Goal: Task Accomplishment & Management: Use online tool/utility

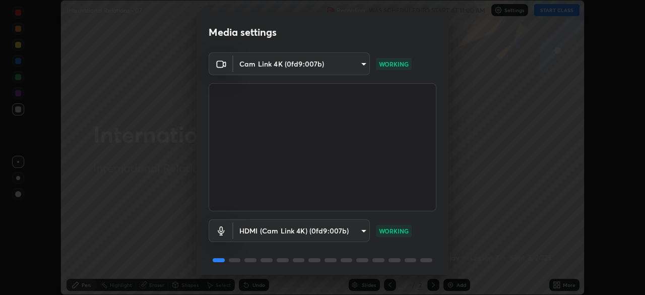
scroll to position [36, 0]
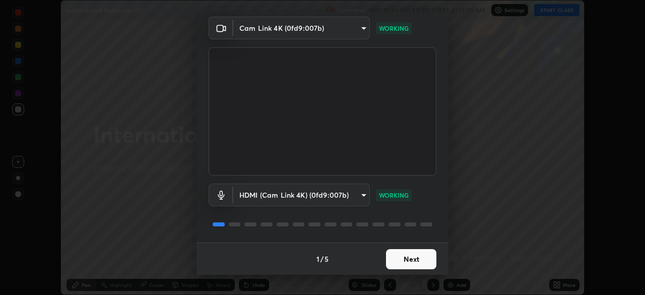
click at [417, 262] on button "Next" at bounding box center [411, 259] width 50 height 20
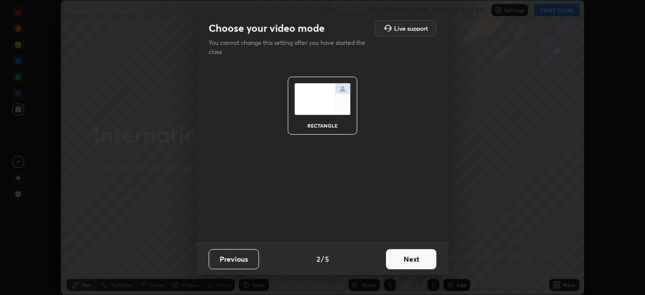
scroll to position [0, 0]
click at [416, 262] on button "Next" at bounding box center [411, 259] width 50 height 20
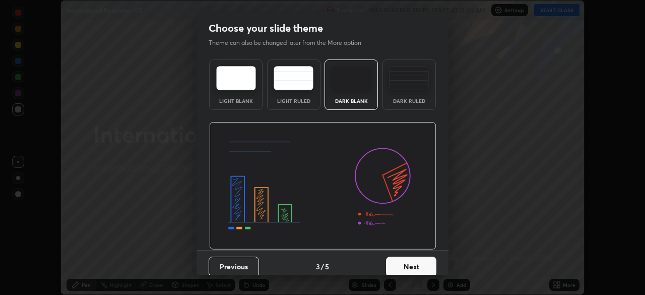
click at [415, 261] on button "Next" at bounding box center [411, 266] width 50 height 20
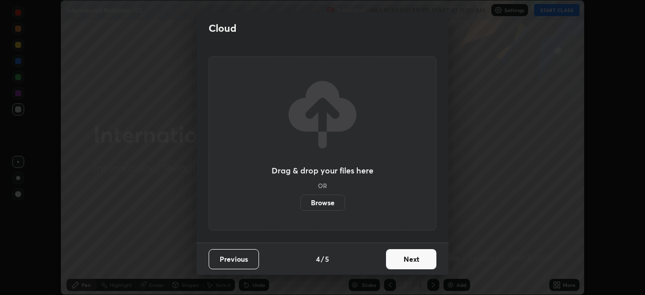
click at [413, 263] on button "Next" at bounding box center [411, 259] width 50 height 20
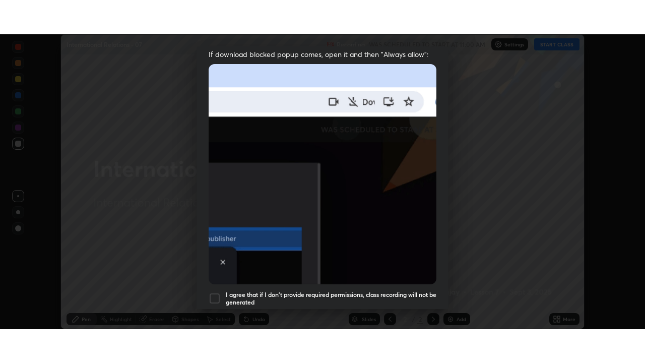
scroll to position [241, 0]
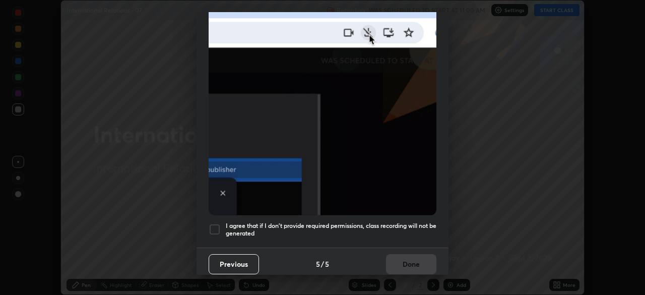
click at [212, 226] on div at bounding box center [215, 229] width 12 height 12
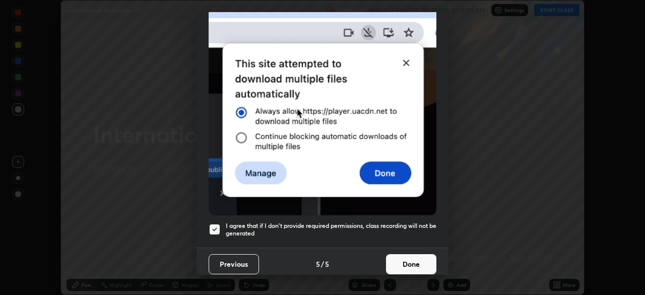
click at [414, 263] on button "Done" at bounding box center [411, 264] width 50 height 20
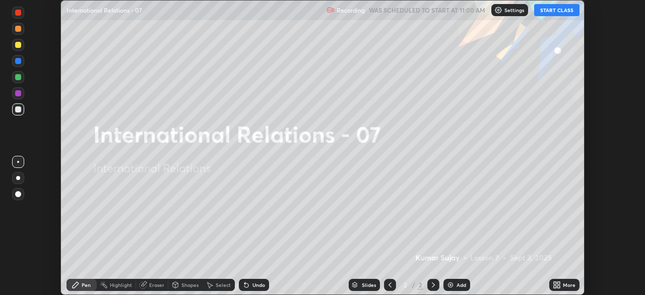
click at [561, 285] on div "More" at bounding box center [564, 285] width 30 height 12
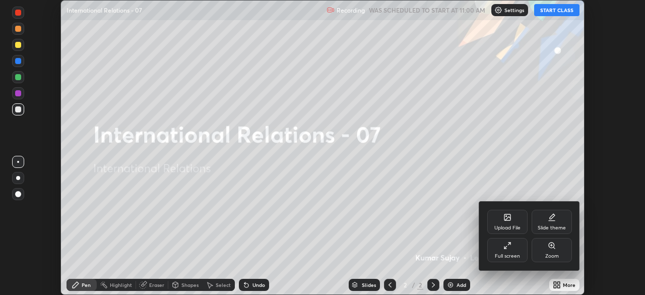
click at [521, 252] on div "Full screen" at bounding box center [507, 250] width 40 height 24
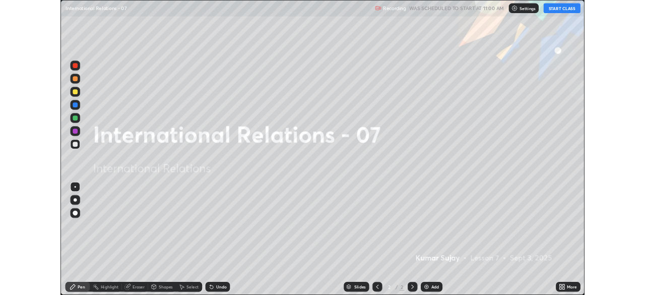
scroll to position [363, 645]
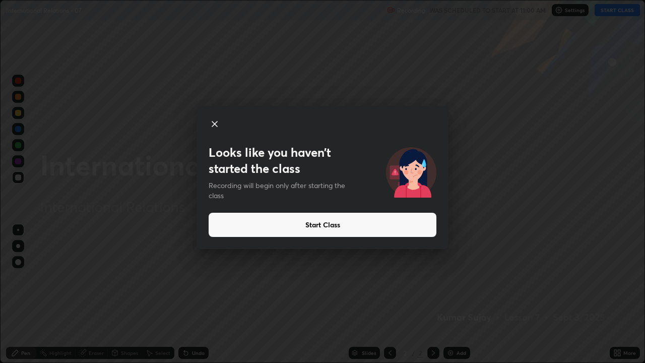
click at [393, 225] on button "Start Class" at bounding box center [323, 225] width 228 height 24
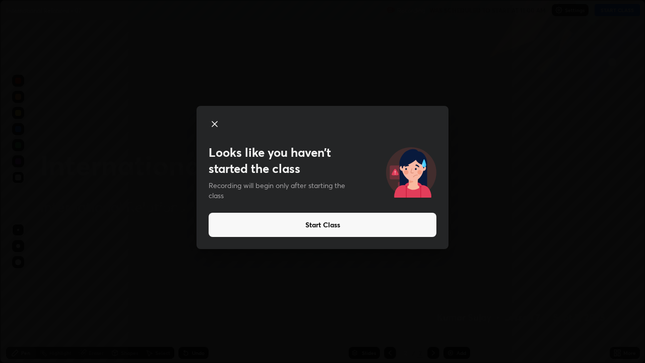
click at [392, 225] on button "Start Class" at bounding box center [323, 225] width 228 height 24
click at [393, 225] on button "Start Class" at bounding box center [323, 225] width 228 height 24
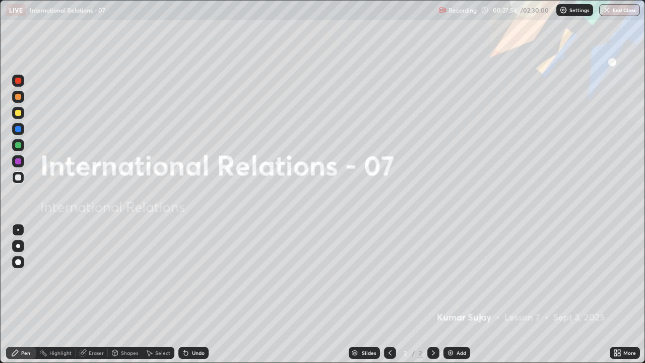
click at [449, 294] on img at bounding box center [450, 353] width 8 height 8
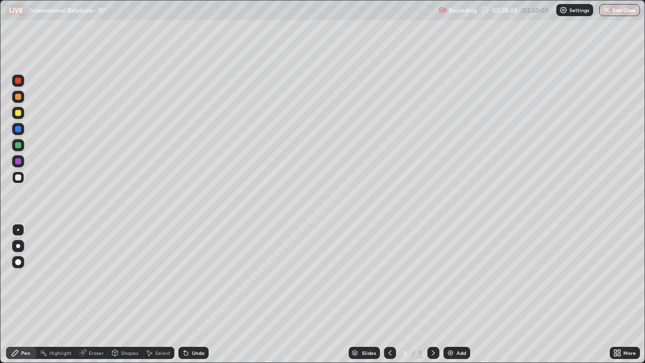
click at [19, 177] on div at bounding box center [18, 177] width 6 height 6
click at [20, 259] on div at bounding box center [18, 262] width 12 height 12
click at [624, 294] on div "More" at bounding box center [625, 353] width 30 height 12
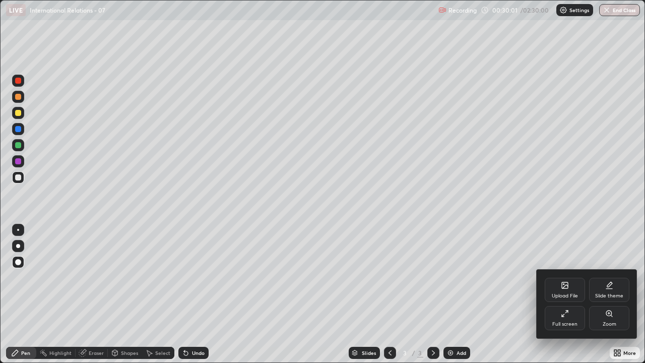
click at [568, 294] on div "Full screen" at bounding box center [564, 323] width 25 height 5
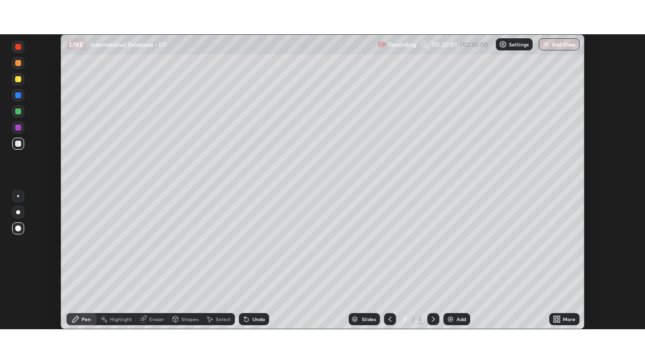
scroll to position [50094, 49744]
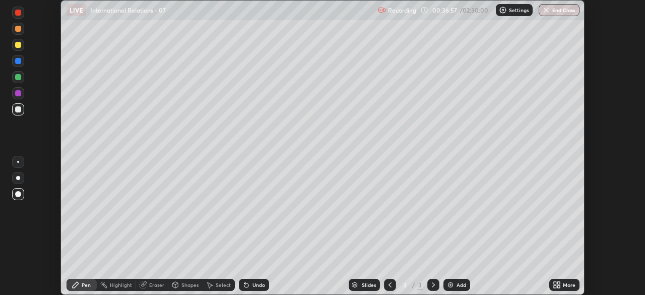
click at [206, 275] on div "Select" at bounding box center [219, 285] width 32 height 20
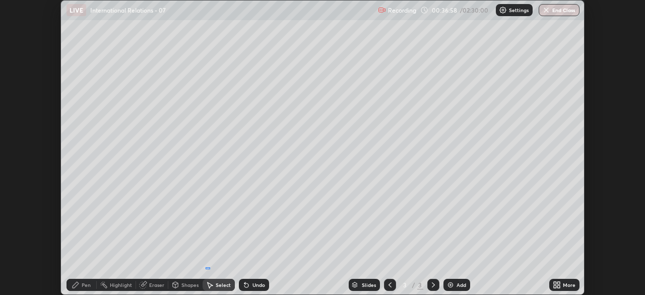
click at [206, 269] on div "0 ° Undo Copy Duplicate Duplicate to new slide Delete" at bounding box center [322, 148] width 523 height 294
click at [558, 283] on icon at bounding box center [558, 283] width 3 height 3
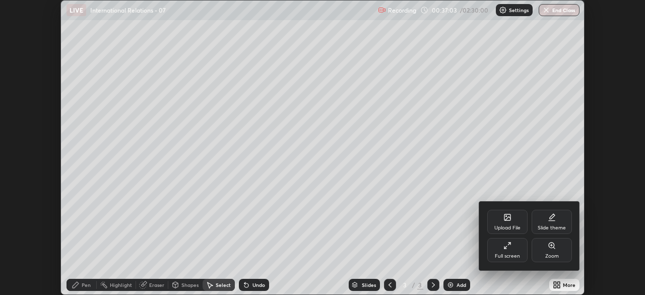
click at [514, 251] on div "Full screen" at bounding box center [507, 250] width 40 height 24
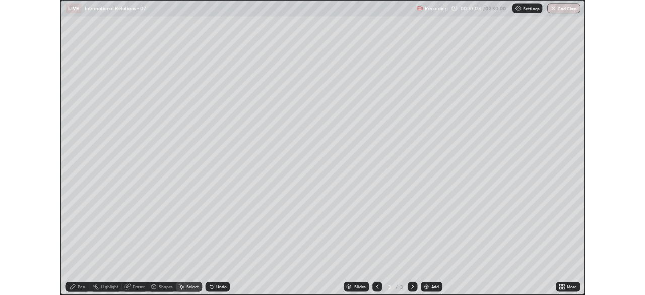
scroll to position [363, 645]
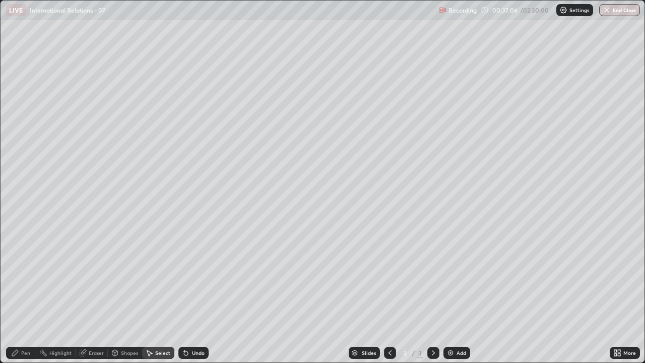
click at [32, 294] on div "Pen" at bounding box center [21, 353] width 30 height 12
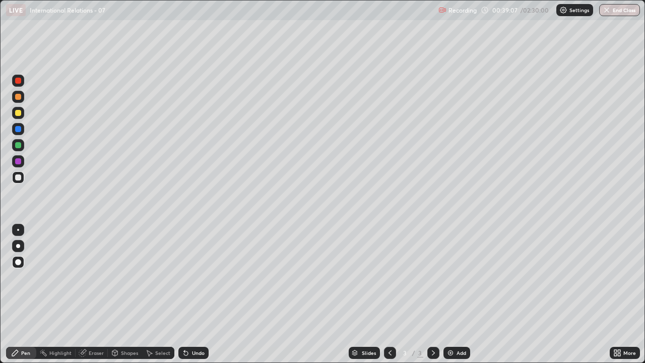
click at [453, 294] on img at bounding box center [450, 353] width 8 height 8
click at [389, 294] on icon at bounding box center [390, 353] width 8 height 8
click at [457, 294] on div "Add" at bounding box center [462, 352] width 10 height 5
click at [459, 294] on div "Add" at bounding box center [462, 352] width 10 height 5
click at [458, 294] on div "Add" at bounding box center [462, 352] width 10 height 5
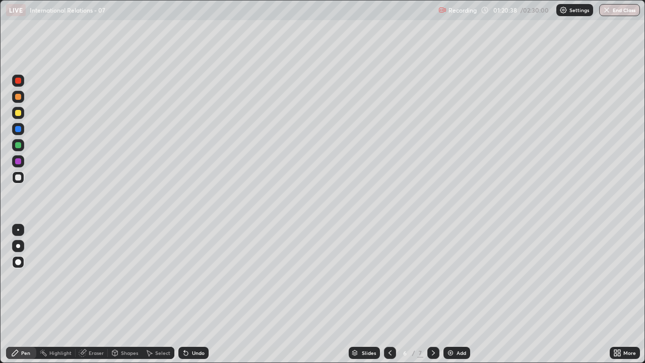
click at [618, 294] on icon at bounding box center [619, 351] width 3 height 3
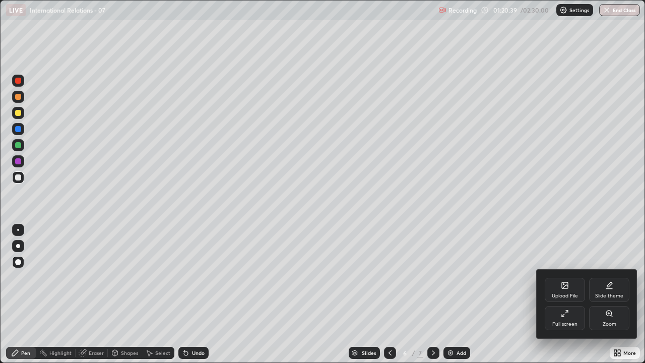
click at [572, 294] on div "Full screen" at bounding box center [565, 318] width 40 height 24
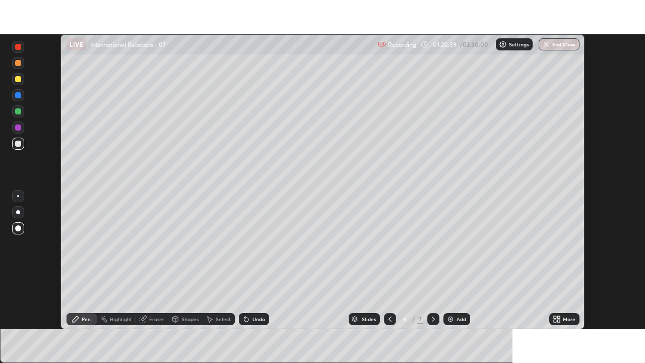
scroll to position [50094, 49744]
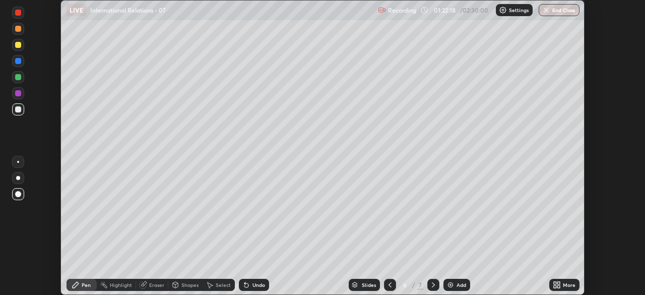
click at [558, 285] on icon at bounding box center [558, 286] width 3 height 3
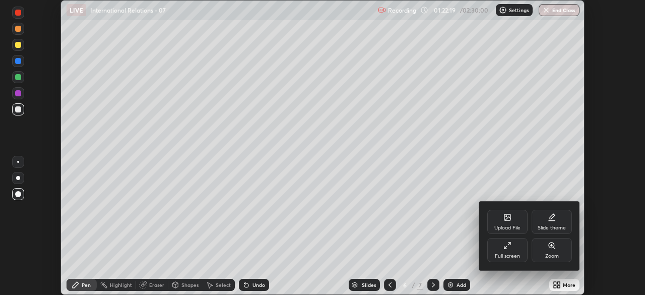
click at [509, 248] on icon at bounding box center [507, 245] width 8 height 8
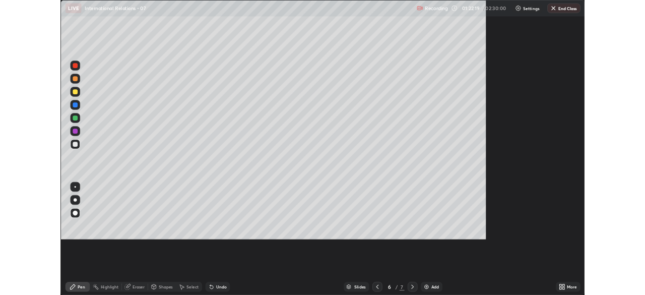
scroll to position [363, 645]
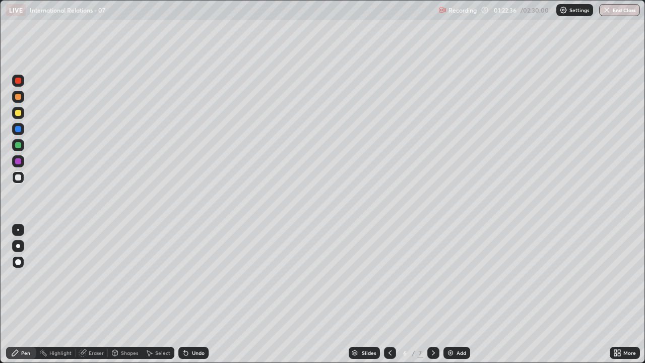
click at [618, 294] on icon at bounding box center [619, 351] width 3 height 3
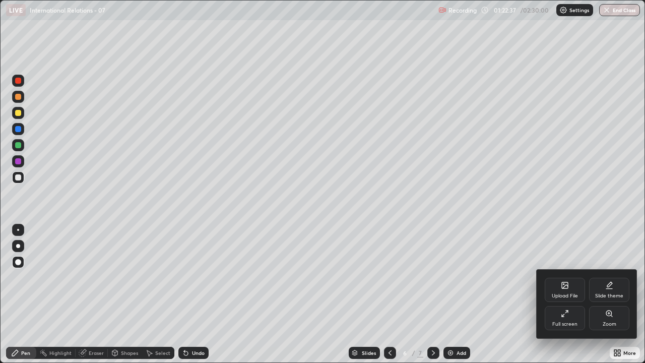
click at [566, 294] on icon at bounding box center [566, 311] width 3 height 3
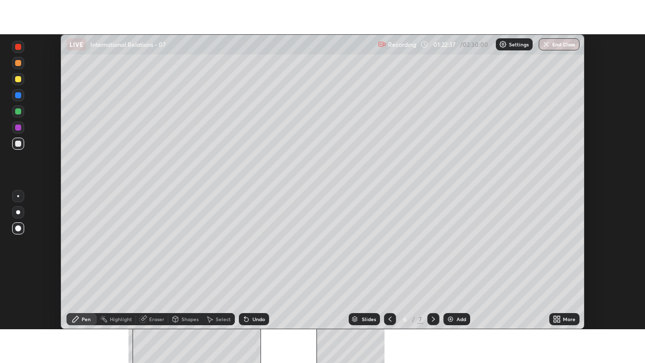
scroll to position [50094, 49744]
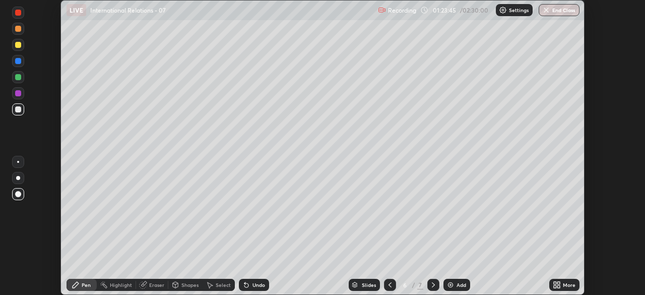
click at [558, 283] on icon at bounding box center [558, 283] width 3 height 3
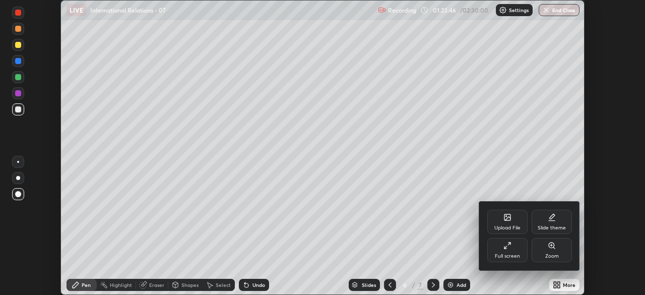
click at [509, 249] on div "Full screen" at bounding box center [507, 250] width 40 height 24
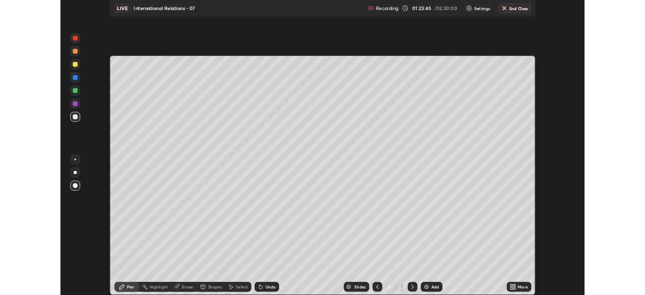
scroll to position [363, 645]
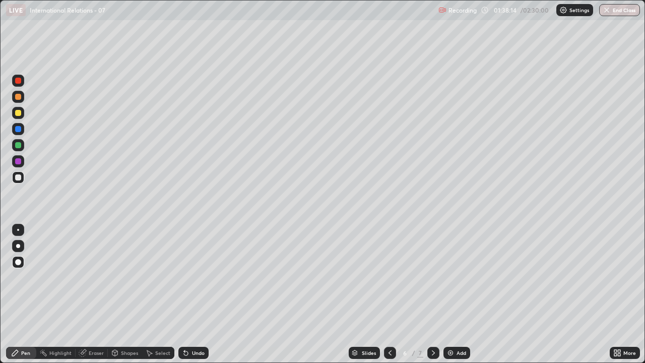
click at [458, 294] on div "Add" at bounding box center [456, 353] width 27 height 12
click at [18, 112] on div at bounding box center [18, 113] width 6 height 6
click at [20, 177] on div at bounding box center [18, 177] width 6 height 6
click at [20, 179] on div at bounding box center [18, 177] width 6 height 6
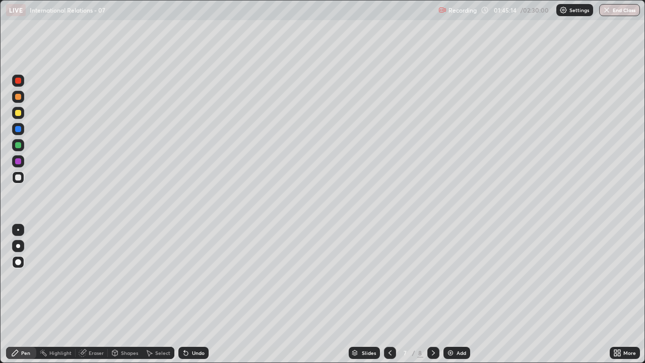
click at [19, 115] on div at bounding box center [18, 113] width 6 height 6
click at [16, 113] on div at bounding box center [18, 113] width 6 height 6
click at [17, 111] on div at bounding box center [18, 113] width 6 height 6
click at [452, 294] on img at bounding box center [450, 353] width 8 height 8
click at [19, 262] on div at bounding box center [18, 262] width 6 height 6
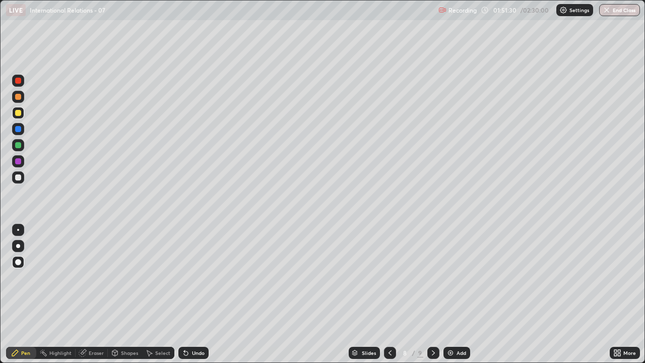
click at [19, 177] on div at bounding box center [18, 177] width 6 height 6
click at [449, 294] on img at bounding box center [450, 353] width 8 height 8
click at [18, 114] on div at bounding box center [18, 113] width 6 height 6
click at [18, 178] on div at bounding box center [18, 177] width 6 height 6
click at [459, 294] on div "Add" at bounding box center [462, 352] width 10 height 5
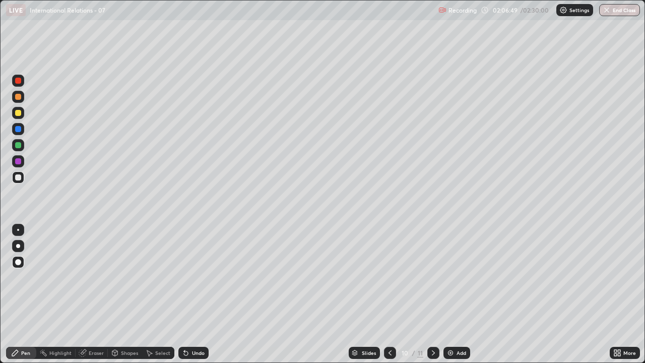
click at [457, 294] on div "Add" at bounding box center [462, 352] width 10 height 5
click at [520, 13] on div "02:26:37 / 02:30:00" at bounding box center [517, 10] width 70 height 8
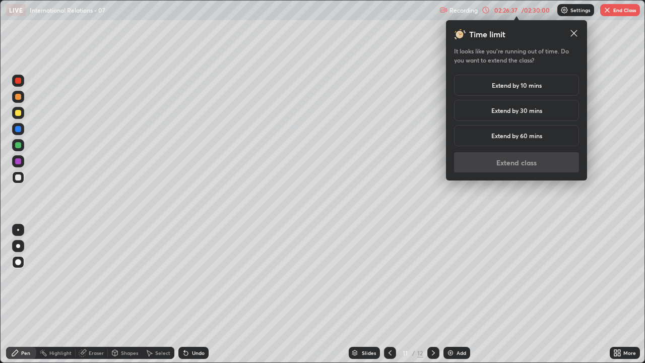
click at [521, 19] on div "Recording 02:26:37 / 02:30:00 Settings End Class" at bounding box center [539, 11] width 201 height 20
click at [521, 88] on h5 "Extend by 10 mins" at bounding box center [517, 85] width 50 height 9
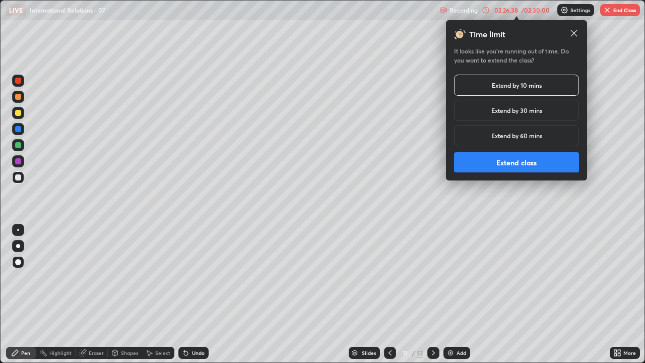
click at [513, 164] on button "Extend class" at bounding box center [516, 162] width 125 height 20
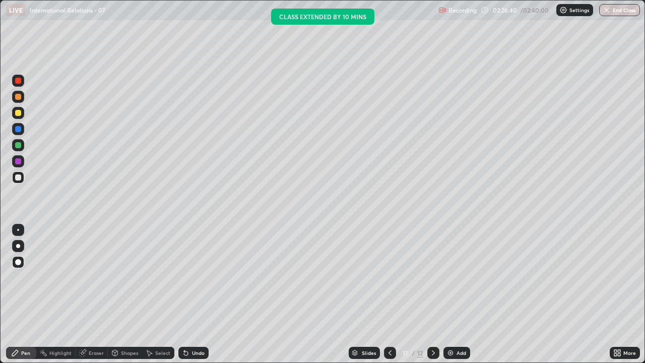
click at [458, 294] on div "Add" at bounding box center [462, 352] width 10 height 5
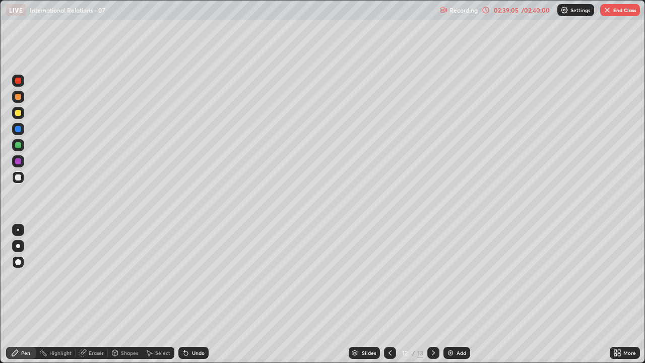
click at [611, 11] on button "End Class" at bounding box center [620, 10] width 40 height 12
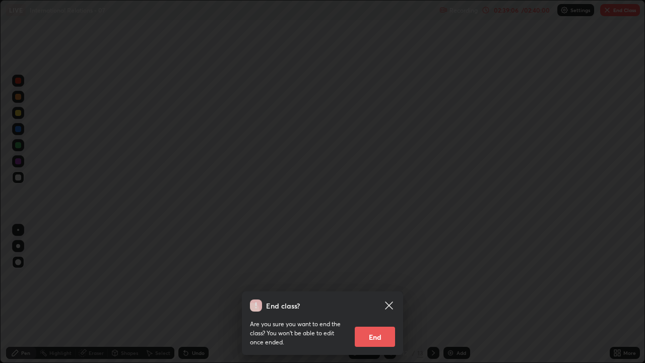
click at [386, 294] on button "End" at bounding box center [375, 337] width 40 height 20
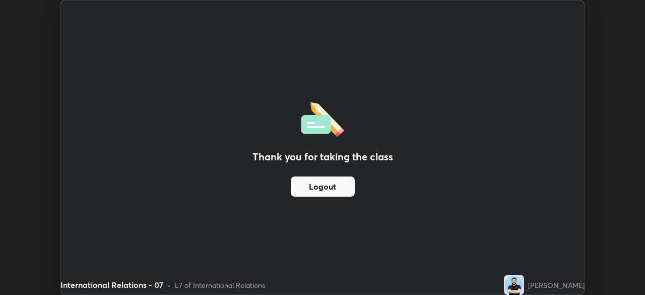
scroll to position [50094, 49744]
